Goal: Check status: Check status

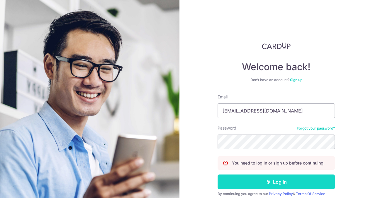
click at [255, 182] on button "Log in" at bounding box center [276, 181] width 117 height 15
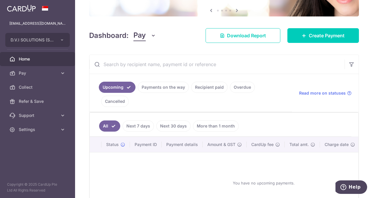
click at [155, 85] on link "Payments on the way" at bounding box center [163, 87] width 51 height 11
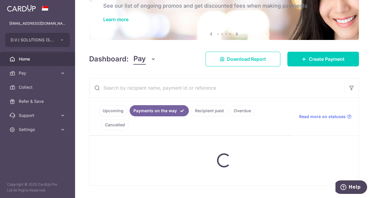
scroll to position [32, 0]
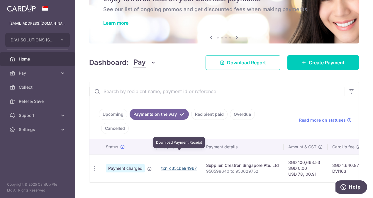
drag, startPoint x: 176, startPoint y: 153, endPoint x: 217, endPoint y: 26, distance: 132.9
click at [176, 165] on link "txn_c35cbe94967" at bounding box center [179, 167] width 36 height 5
